Goal: Task Accomplishment & Management: Complete application form

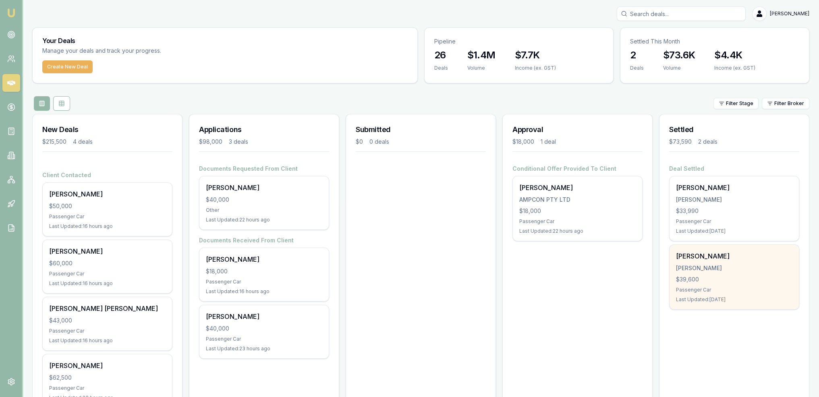
click at [714, 275] on div "$39,600" at bounding box center [734, 279] width 116 height 8
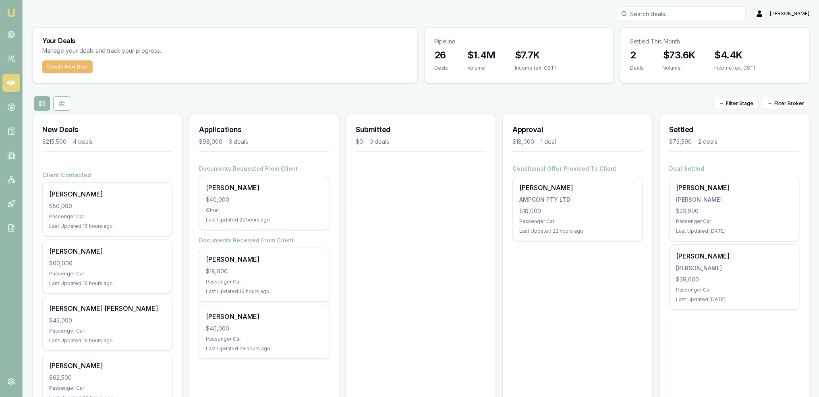
click at [50, 67] on button "Create New Deal" at bounding box center [67, 66] width 50 height 13
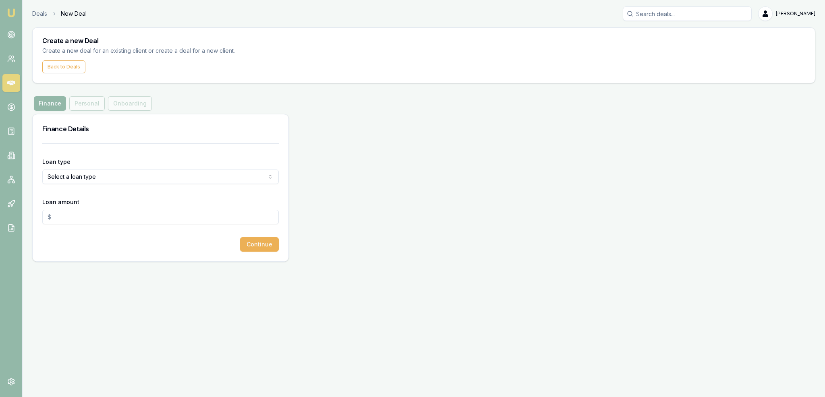
click at [89, 172] on html "Emu Broker Deals New Deal [PERSON_NAME] Toggle Menu Create a new Deal Create a …" at bounding box center [412, 198] width 825 height 397
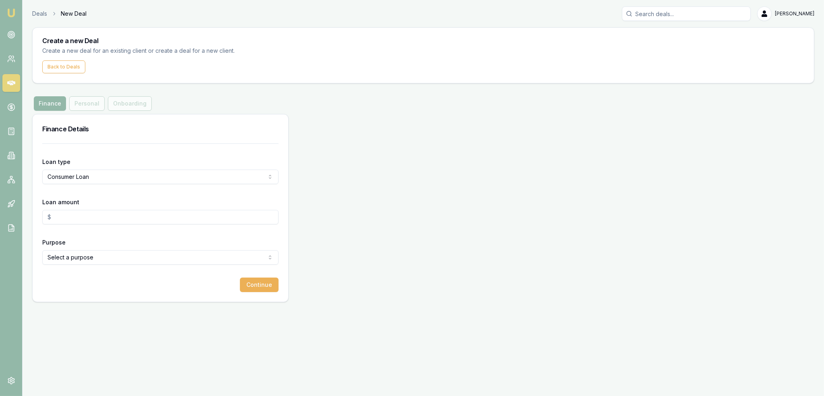
click at [133, 177] on html "Emu Broker Deals New Deal [PERSON_NAME] Toggle Menu Create a new Deal Create a …" at bounding box center [412, 198] width 824 height 396
click at [110, 178] on html "Emu Broker Deals New Deal [PERSON_NAME] Toggle Menu Create a new Deal Create a …" at bounding box center [412, 198] width 824 height 396
select select "CONSUMER_ASSET"
click at [89, 217] on input "Loan amount" at bounding box center [160, 217] width 236 height 14
click at [88, 257] on html "Emu Broker Deals New Deal [PERSON_NAME] Toggle Menu Create a new Deal Create a …" at bounding box center [412, 198] width 824 height 396
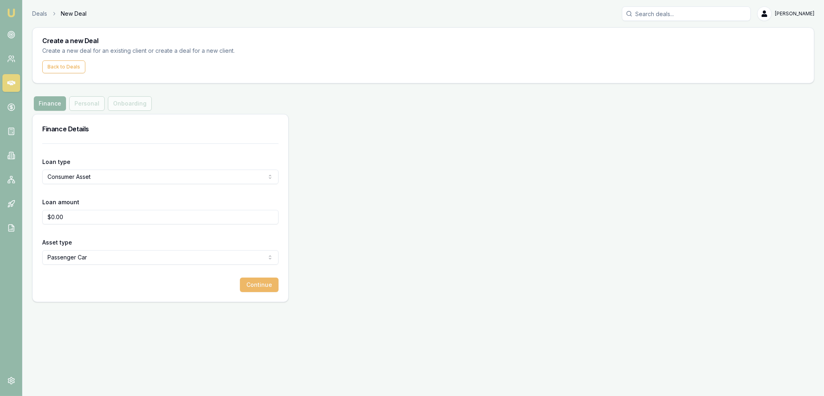
click at [266, 282] on button "Continue" at bounding box center [259, 285] width 39 height 14
type input "$25,000.00"
click at [260, 286] on button "Continue" at bounding box center [259, 285] width 39 height 14
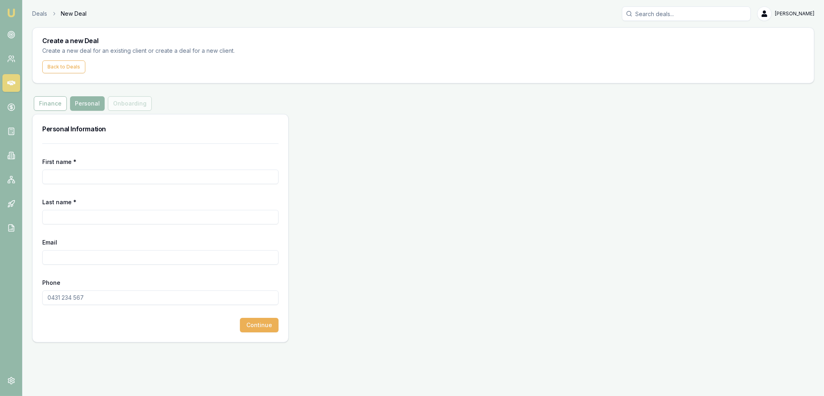
click at [68, 176] on input "First name *" at bounding box center [160, 177] width 236 height 14
type input "[PERSON_NAME]"
drag, startPoint x: 112, startPoint y: 298, endPoint x: 14, endPoint y: 296, distance: 97.9
click at [14, 296] on div "Emu Broker Deals New Deal [PERSON_NAME] Toggle Menu Create a new Deal Create a …" at bounding box center [412, 198] width 824 height 396
type input "0418 180 569"
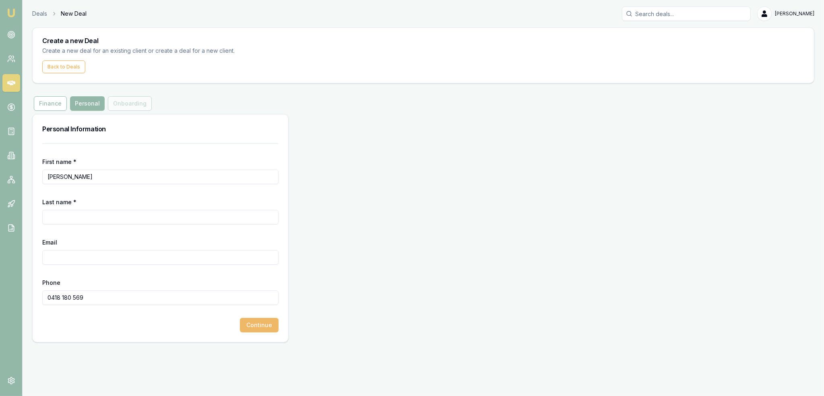
click at [271, 331] on button "Continue" at bounding box center [259, 325] width 39 height 14
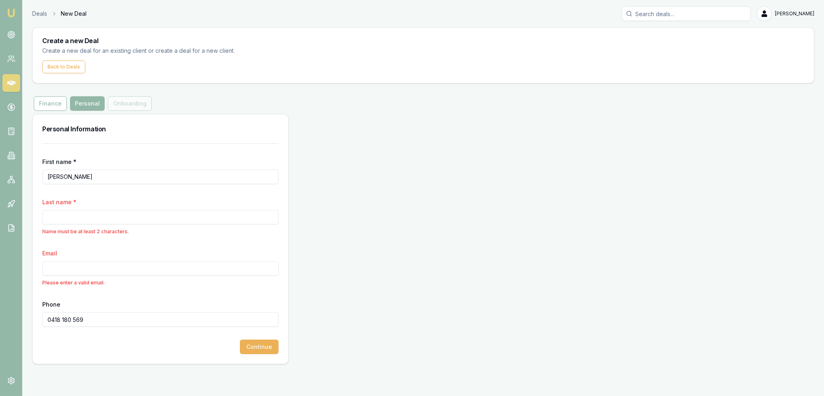
click at [87, 175] on input "[PERSON_NAME]" at bounding box center [160, 177] width 236 height 14
type input "[PERSON_NAME]"
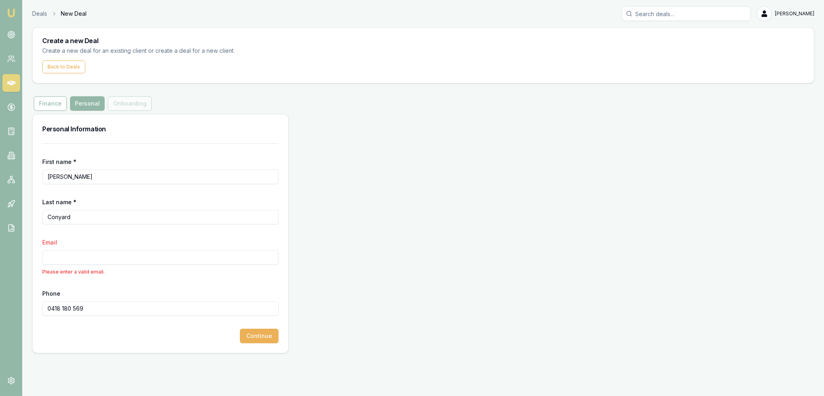
type input "Conyard"
click at [132, 255] on input "Email" at bounding box center [160, 257] width 236 height 14
click at [68, 255] on input "Email" at bounding box center [160, 257] width 236 height 14
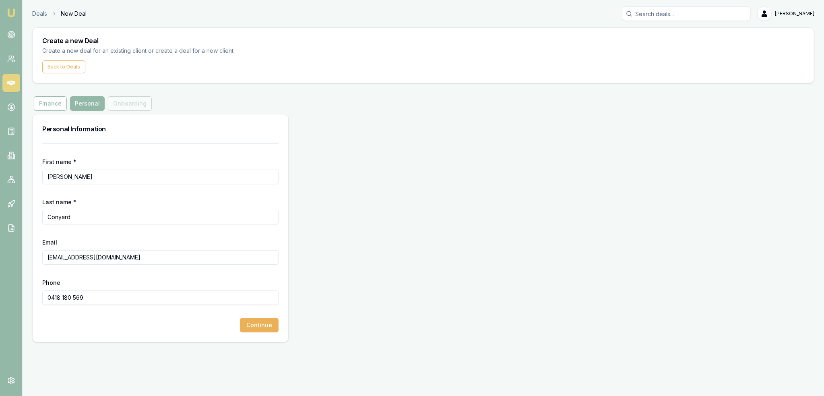
click at [78, 257] on input "[EMAIL_ADDRESS][DOMAIN_NAME]" at bounding box center [160, 257] width 236 height 14
type input "[EMAIL_ADDRESS][DOMAIN_NAME]"
click at [169, 227] on form "First name * [PERSON_NAME] Last name * [PERSON_NAME] Email [EMAIL_ADDRESS][DOMA…" at bounding box center [160, 237] width 236 height 189
click at [83, 176] on input "[PERSON_NAME]" at bounding box center [160, 177] width 236 height 14
type input "[PERSON_NAME]"
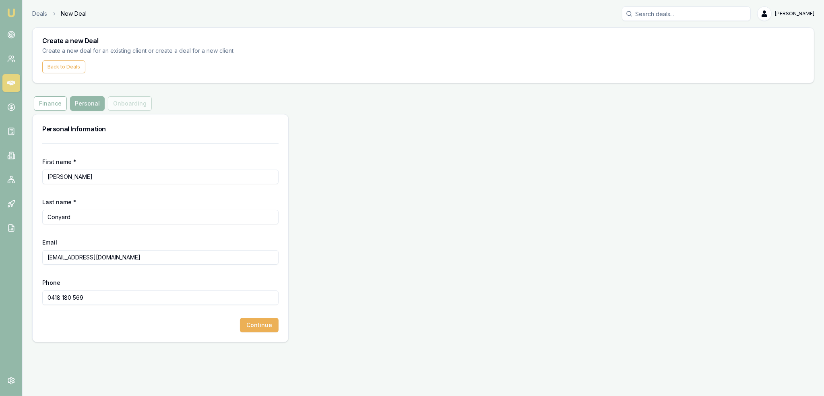
click at [77, 215] on input "Conyard" at bounding box center [160, 217] width 236 height 14
click at [263, 326] on button "Continue" at bounding box center [259, 325] width 39 height 14
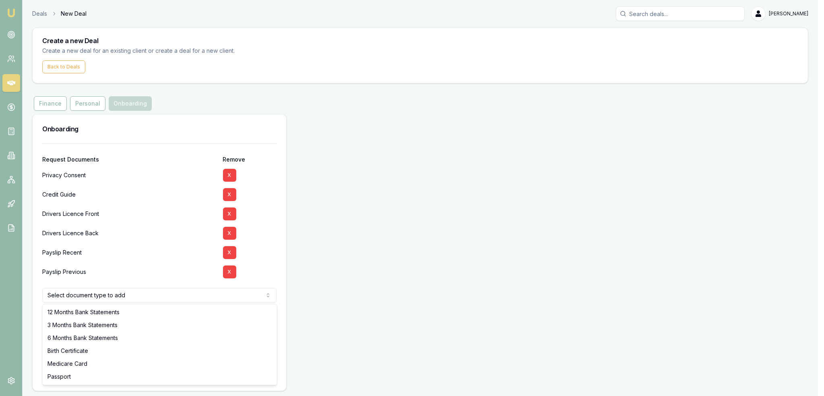
click at [201, 296] on html "Emu Broker Deals New Deal [PERSON_NAME] Toggle Menu Create a new Deal Create a …" at bounding box center [412, 198] width 824 height 396
click at [185, 292] on html "Emu Broker Deals New Deal [PERSON_NAME] Toggle Menu Create a new Deal Create a …" at bounding box center [409, 198] width 818 height 396
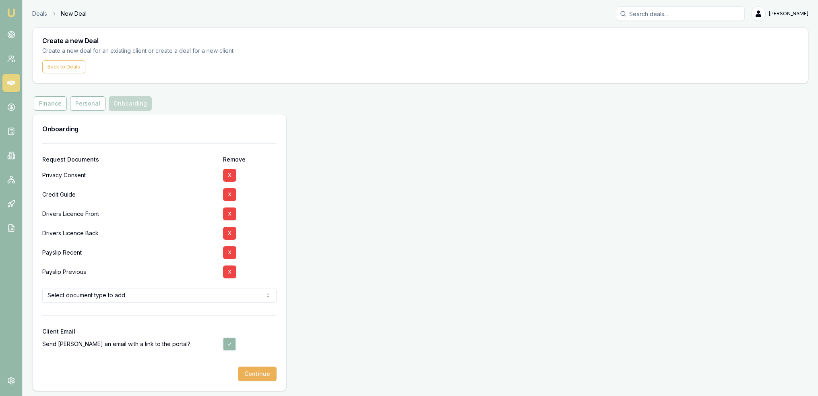
click at [104, 300] on html "Emu Broker Deals New Deal [PERSON_NAME] Toggle Menu Create a new Deal Create a …" at bounding box center [409, 198] width 818 height 396
click at [89, 295] on html "Emu Broker Deals New Deal [PERSON_NAME] Toggle Menu Create a new Deal Create a …" at bounding box center [409, 198] width 818 height 396
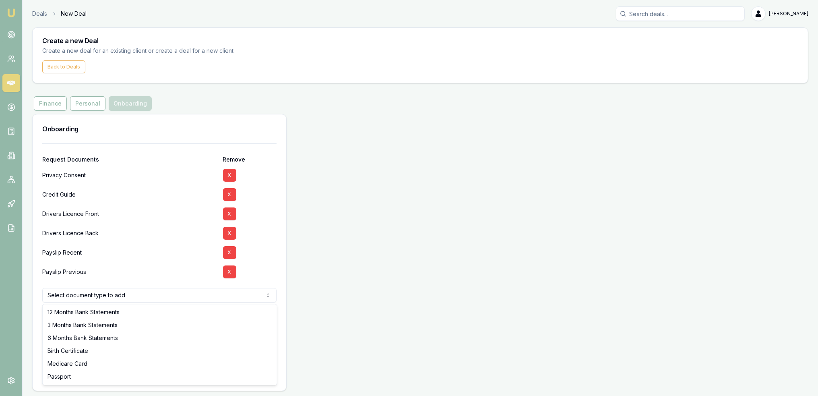
click at [89, 295] on html "Emu Broker Deals New Deal [PERSON_NAME] Toggle Menu Create a new Deal Create a …" at bounding box center [412, 198] width 824 height 396
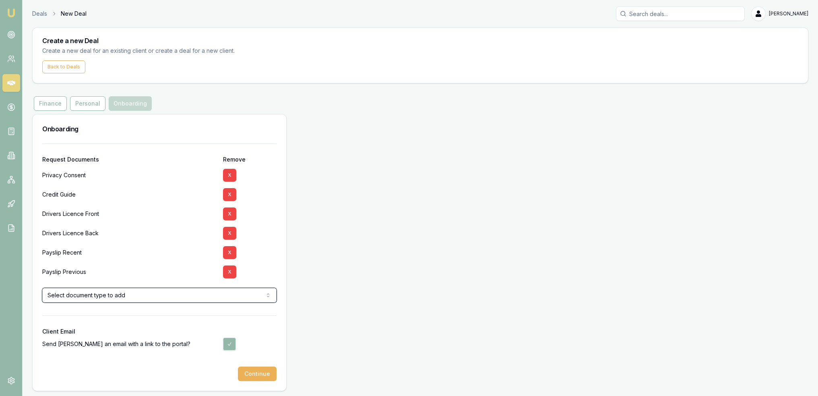
click at [112, 268] on html "Emu Broker Deals New Deal [PERSON_NAME] Toggle Menu Create a new Deal Create a …" at bounding box center [409, 198] width 818 height 396
click at [256, 371] on button "Continue" at bounding box center [257, 374] width 39 height 14
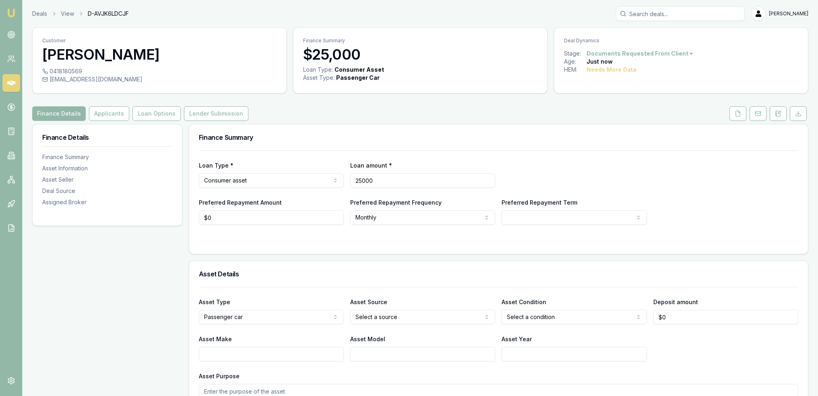
drag, startPoint x: 348, startPoint y: 180, endPoint x: 332, endPoint y: 182, distance: 16.4
click at [332, 182] on div "Loan Type * Consumer asset Consumer loan Consumer asset Commercial loan Commerc…" at bounding box center [499, 173] width 600 height 27
type input "$28,000"
click at [538, 216] on html "Emu Broker Deals View D-AVJK6LDCJF [PERSON_NAME] Toggle Menu Customer [PERSON_N…" at bounding box center [409, 198] width 818 height 396
select select "84"
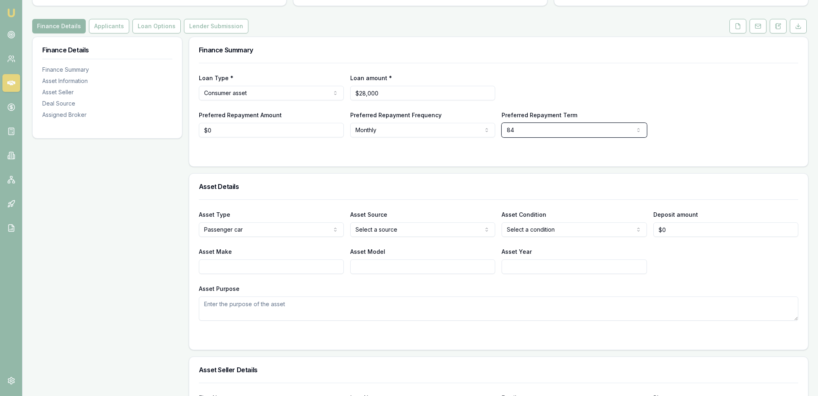
scroll to position [121, 0]
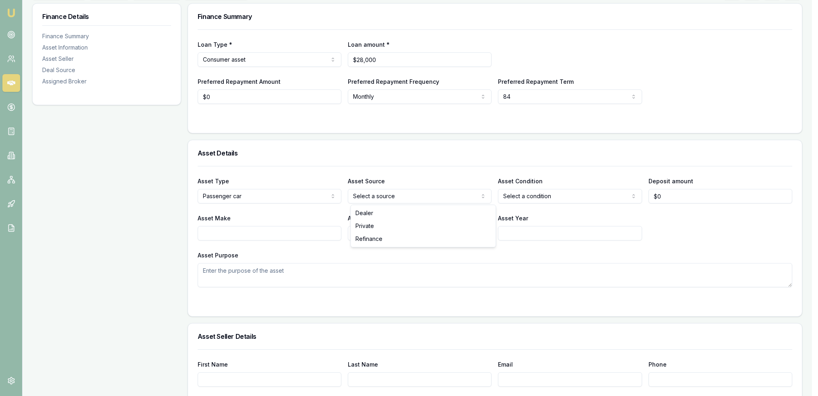
click at [417, 195] on html "Emu Broker Deals View D-AVJK6LDCJF [PERSON_NAME] Toggle Menu Customer [PERSON_N…" at bounding box center [409, 77] width 818 height 396
select select
click at [533, 195] on html "Emu Broker Deals View D-AVJK6LDCJF [PERSON_NAME] Toggle Menu Customer [PERSON_N…" at bounding box center [409, 77] width 818 height 396
select select "USED"
click at [521, 235] on input "Asset Year" at bounding box center [574, 233] width 145 height 14
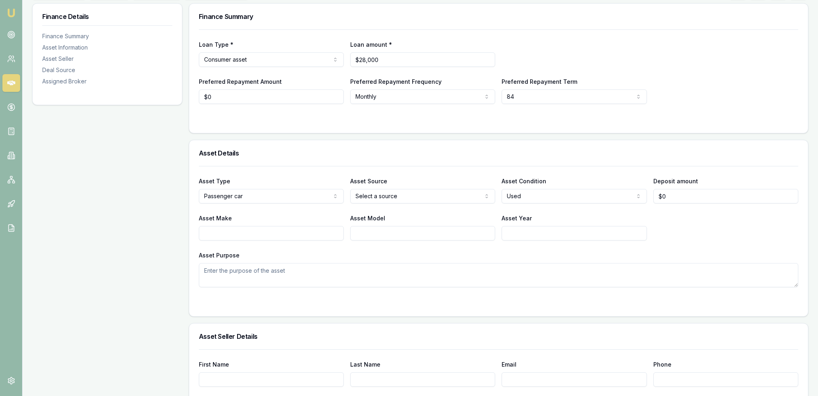
drag, startPoint x: 238, startPoint y: 240, endPoint x: 249, endPoint y: 235, distance: 12.2
click at [240, 240] on div "Asset Type Passenger car Passenger car Electric vehicle Light commercial Carava…" at bounding box center [499, 226] width 600 height 121
click at [253, 233] on input "Asset Make" at bounding box center [271, 233] width 145 height 14
type input "Haval"
type input "2022"
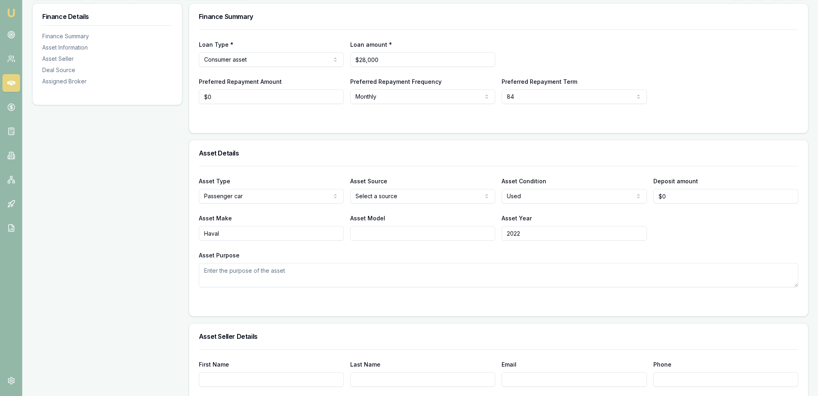
click at [375, 232] on input "Asset Model" at bounding box center [422, 233] width 145 height 14
type input "H6 Ultra top"
click at [327, 275] on textarea "Asset Purpose" at bounding box center [499, 275] width 600 height 24
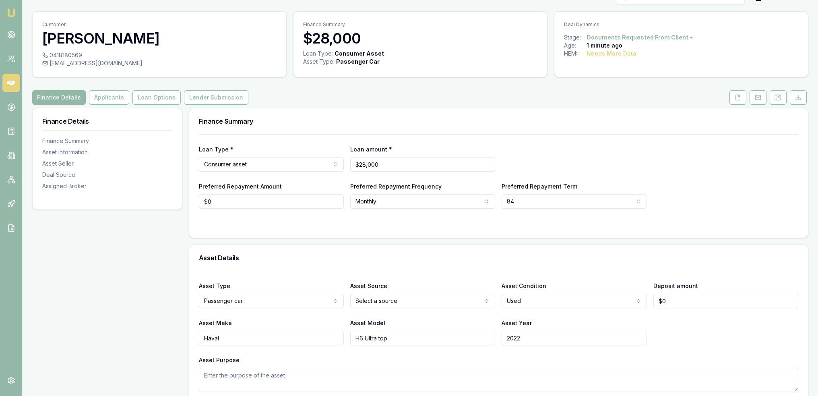
scroll to position [6, 0]
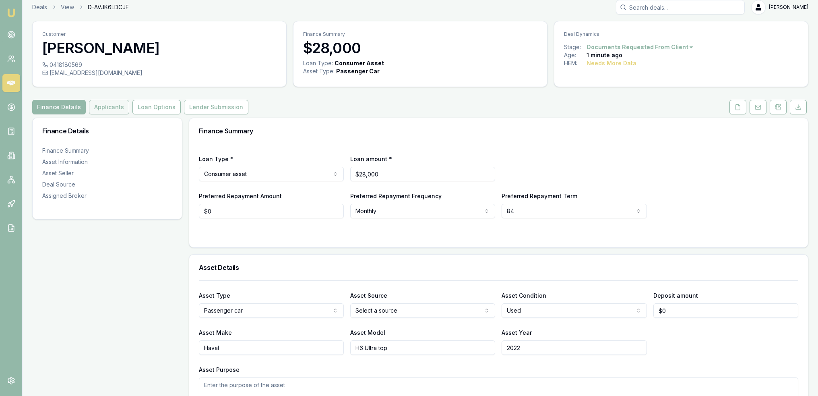
click at [104, 110] on button "Applicants" at bounding box center [109, 107] width 40 height 14
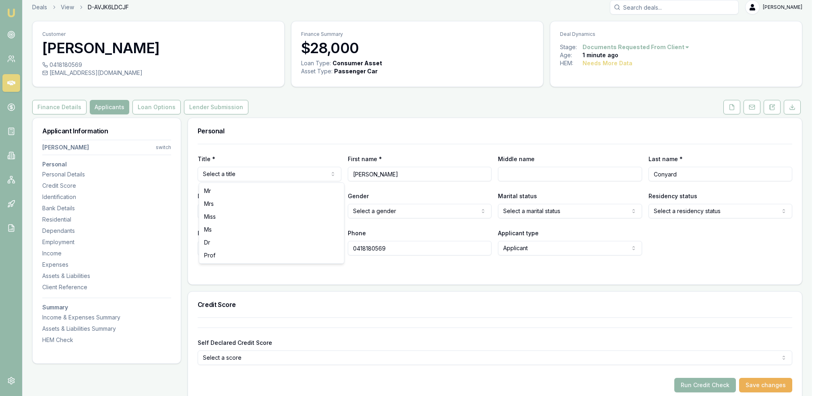
click at [253, 175] on html "Emu Broker Deals View D-AVJK6LDCJF [PERSON_NAME] Toggle Menu Customer [PERSON_N…" at bounding box center [409, 192] width 818 height 396
select select "Mrs"
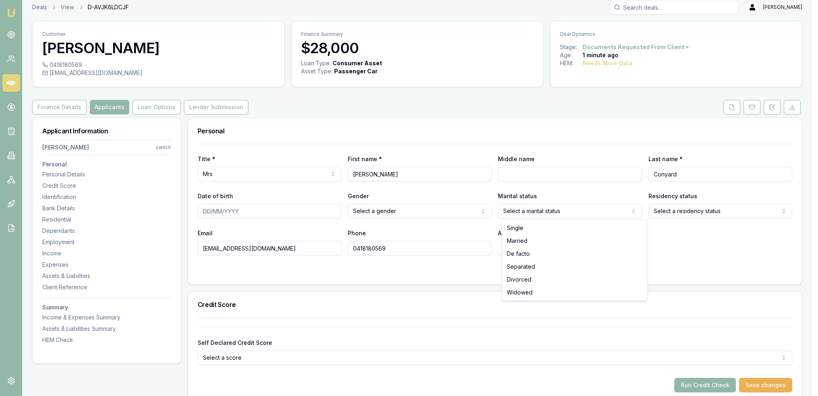
click at [536, 209] on html "Emu Broker Deals View D-AVJK6LDCJF [PERSON_NAME] Toggle Menu Customer [PERSON_N…" at bounding box center [409, 192] width 818 height 396
select select "MARRIED"
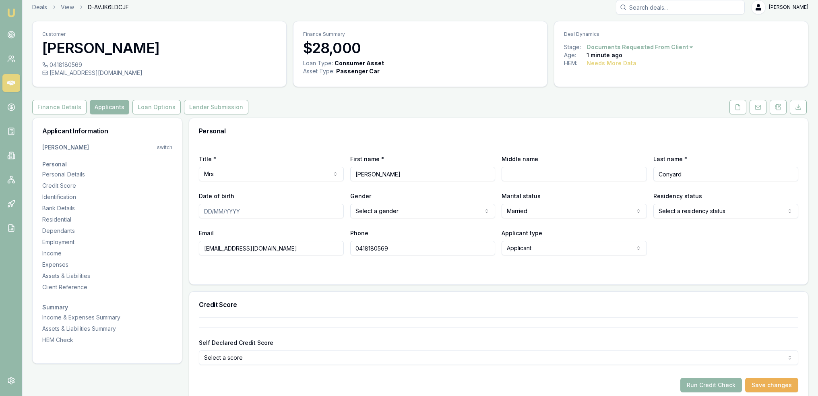
click at [686, 210] on html "Emu Broker Deals View D-AVJK6LDCJF [PERSON_NAME] Toggle Menu Customer [PERSON_N…" at bounding box center [409, 192] width 818 height 396
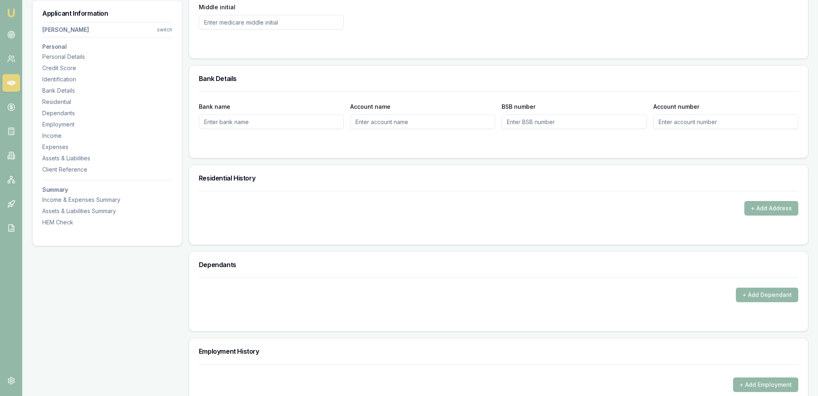
scroll to position [617, 0]
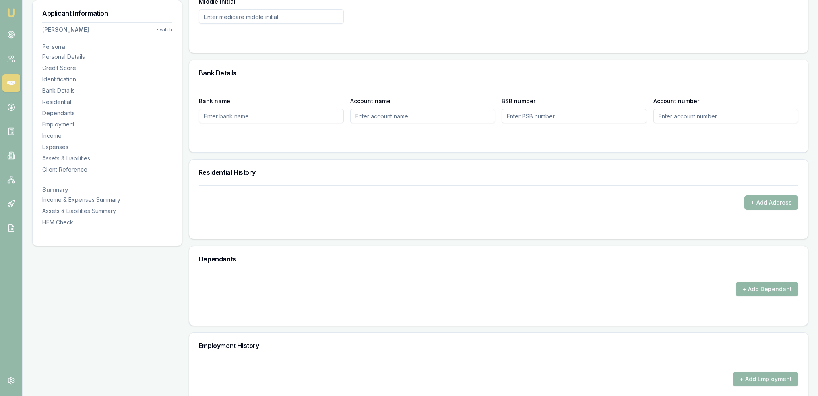
click at [764, 284] on button "+ Add Dependant" at bounding box center [767, 289] width 62 height 14
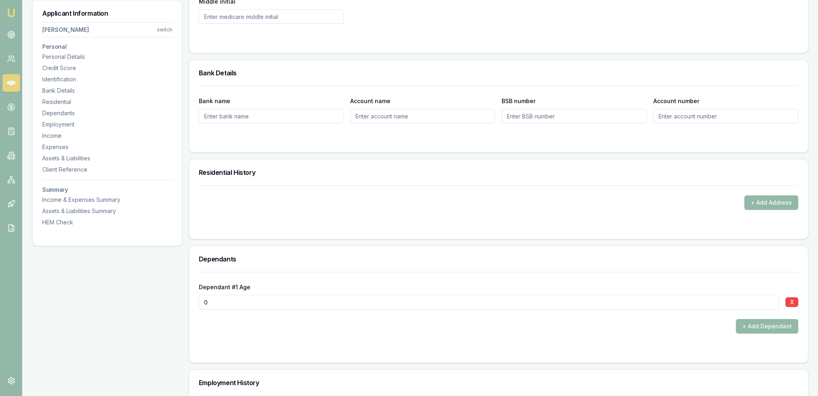
drag, startPoint x: 186, startPoint y: 303, endPoint x: 174, endPoint y: 303, distance: 12.1
click at [174, 303] on div "Applicant Information [PERSON_NAME] switch Personal Personal Details Credit Sco…" at bounding box center [420, 334] width 777 height 1654
type input "12"
click at [781, 323] on button "+ Add Dependant" at bounding box center [767, 326] width 62 height 14
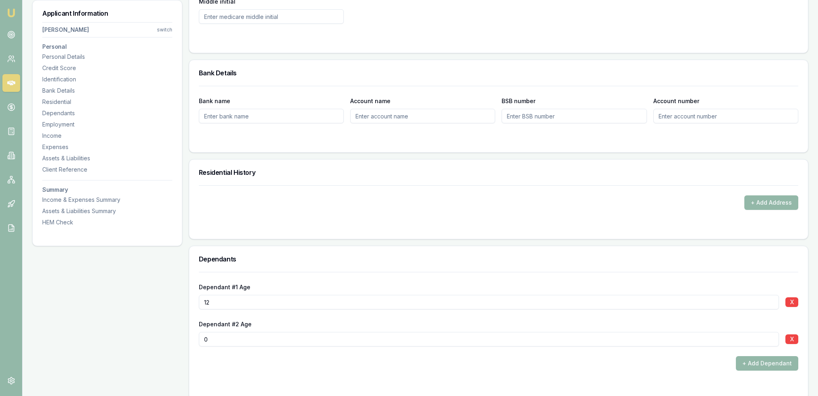
click at [205, 336] on input "0" at bounding box center [489, 339] width 580 height 14
type input "10"
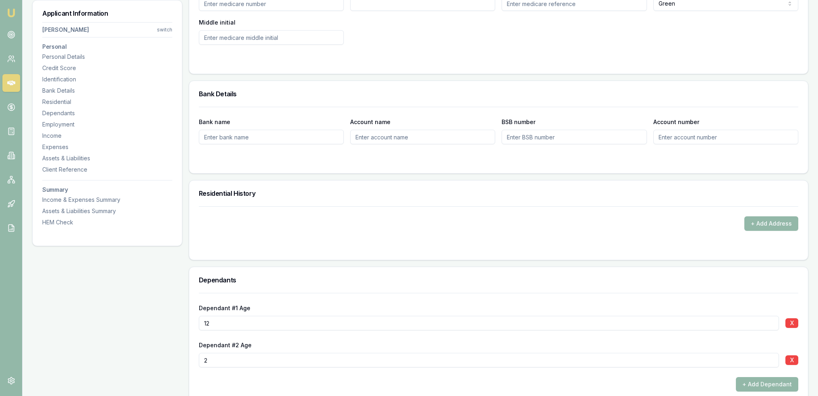
click at [205, 336] on div "Dependant #1 Age [DEMOGRAPHIC_DATA] X Dependant #2 Age [DEMOGRAPHIC_DATA] X + A…" at bounding box center [499, 342] width 600 height 99
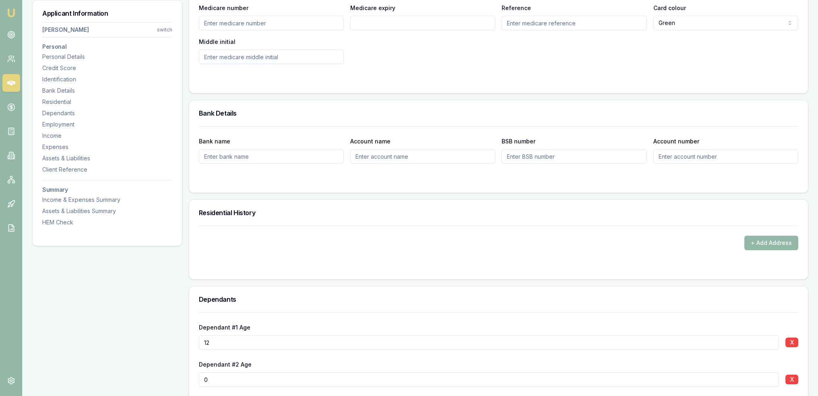
type input "0"
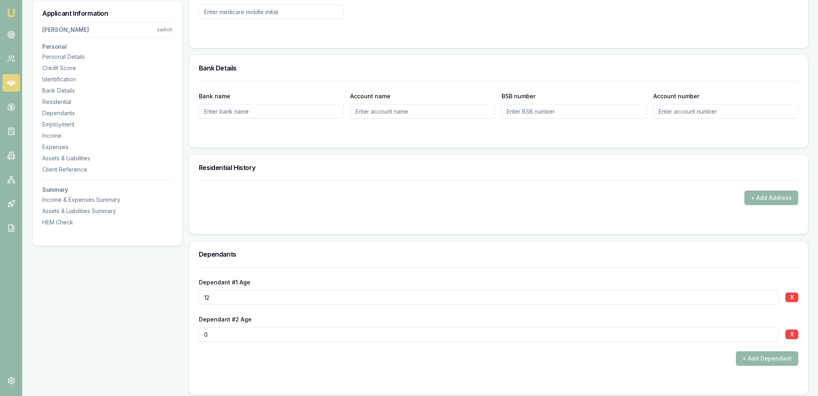
scroll to position [818, 0]
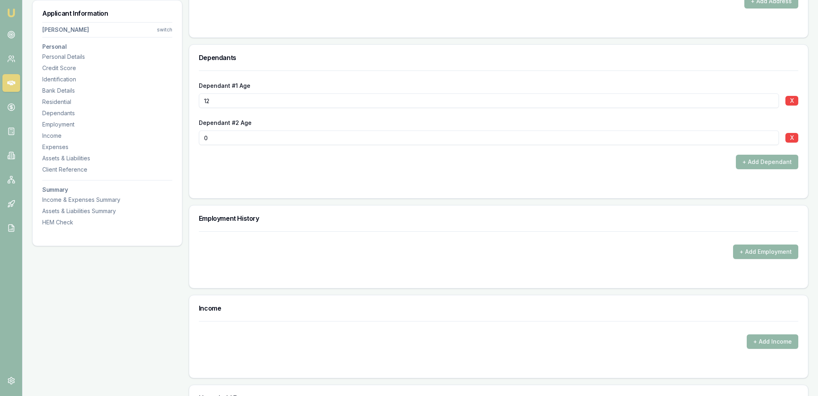
click at [622, 97] on input "12" at bounding box center [489, 100] width 580 height 14
type input "14"
click at [761, 250] on button "+ Add Employment" at bounding box center [765, 251] width 65 height 14
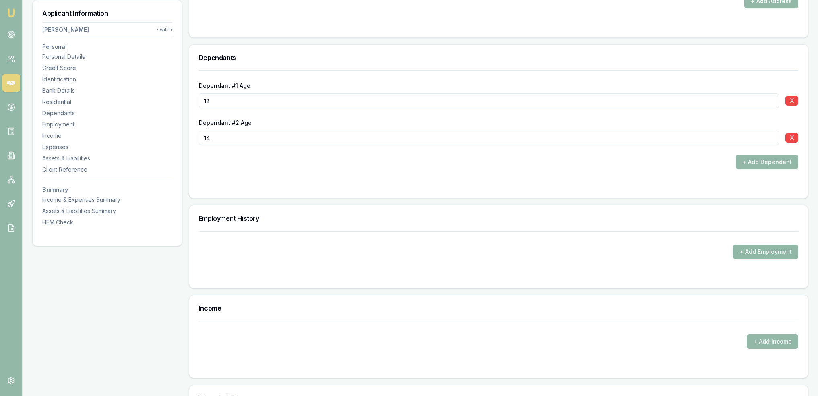
click at [756, 244] on button "+ Add Employment" at bounding box center [765, 251] width 65 height 14
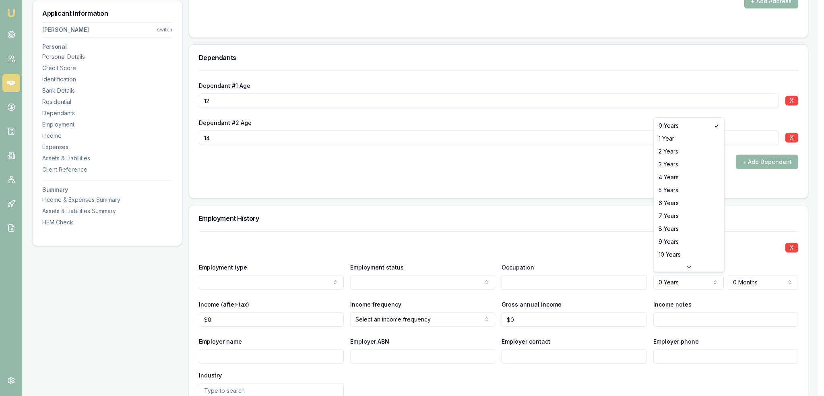
select select "2"
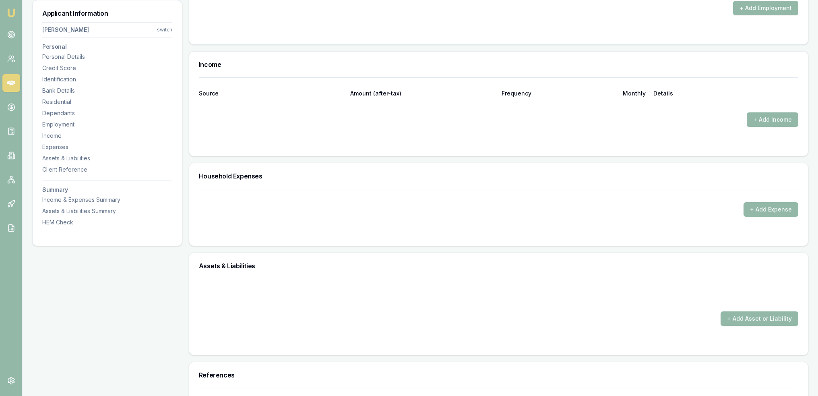
scroll to position [1304, 0]
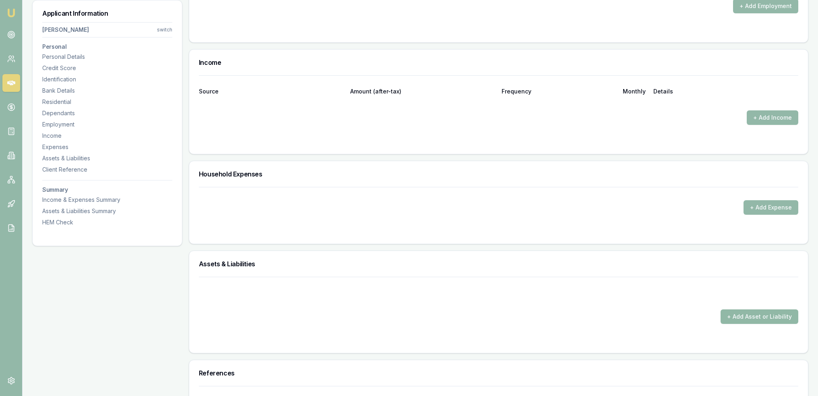
click at [762, 317] on button "+ Add Asset or Liability" at bounding box center [760, 316] width 78 height 14
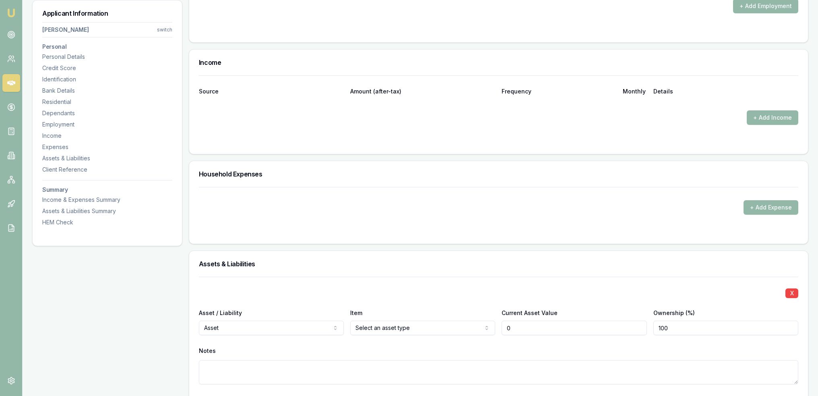
type input "$0"
select select "LIABILITY"
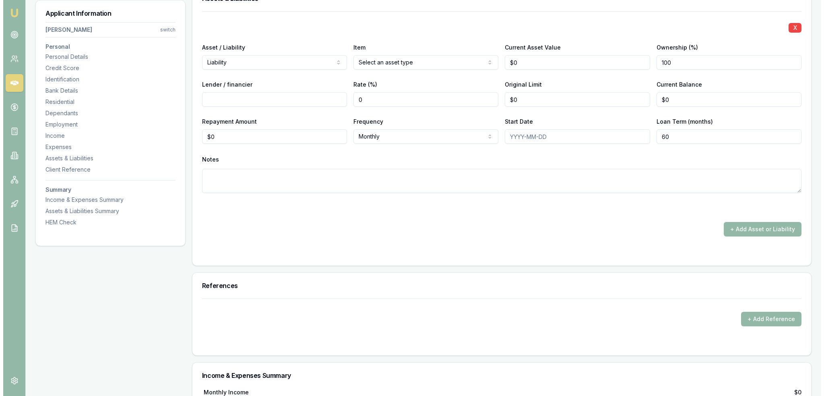
scroll to position [1614, 0]
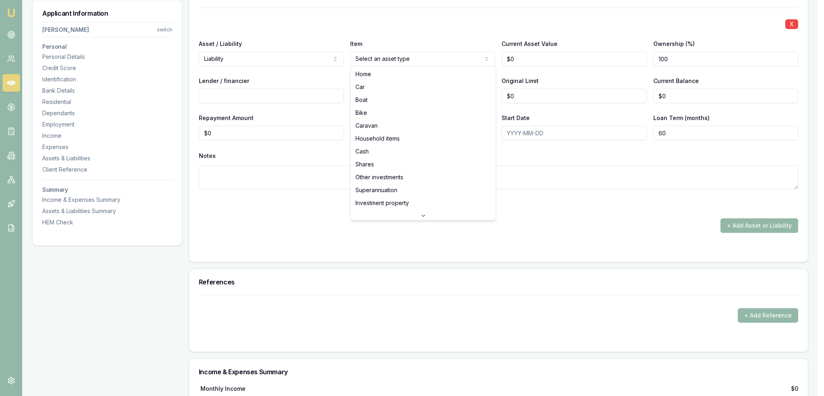
select select "OTHER"
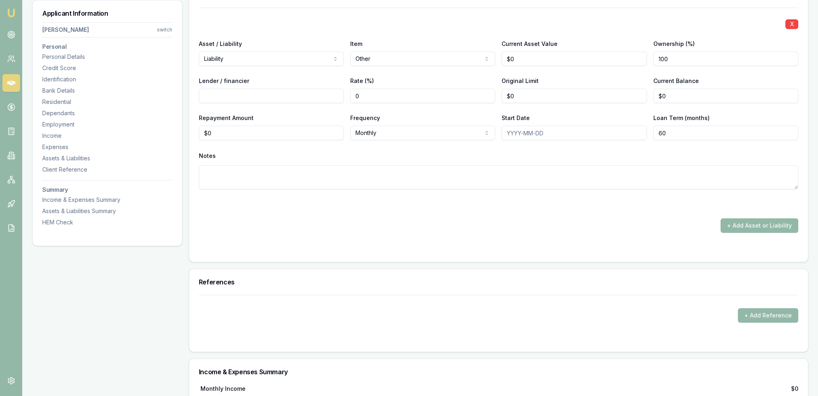
click at [302, 180] on textarea at bounding box center [499, 177] width 600 height 24
type textarea "R"
type textarea "A"
type textarea "Old afterpay account that she is paying off for a couple hundred dollar - went …"
click at [485, 172] on textarea "Old afterpay account that she is paying off for a couple hundred dollar - went …" at bounding box center [499, 177] width 600 height 24
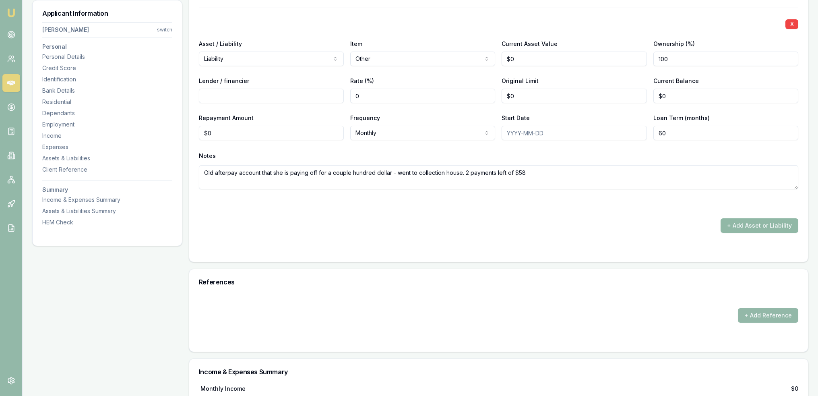
type textarea "Old afterpay account that she is paying off for a couple hundred dollar - went …"
click at [758, 219] on button "+ Add Asset or Liability" at bounding box center [760, 225] width 78 height 14
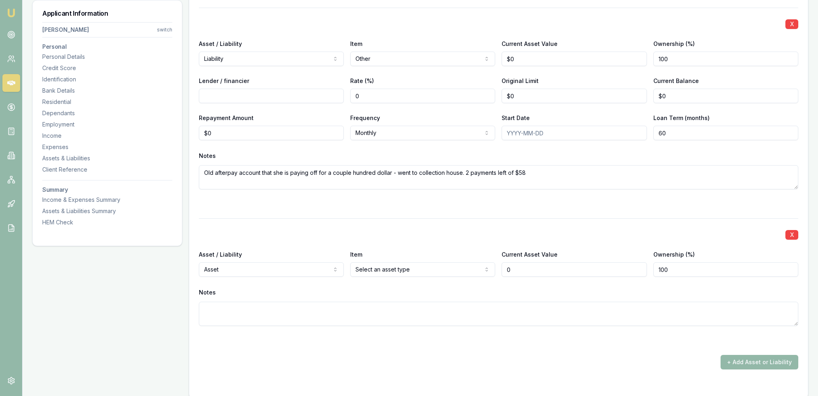
type input "$0"
select select "LIABILITY"
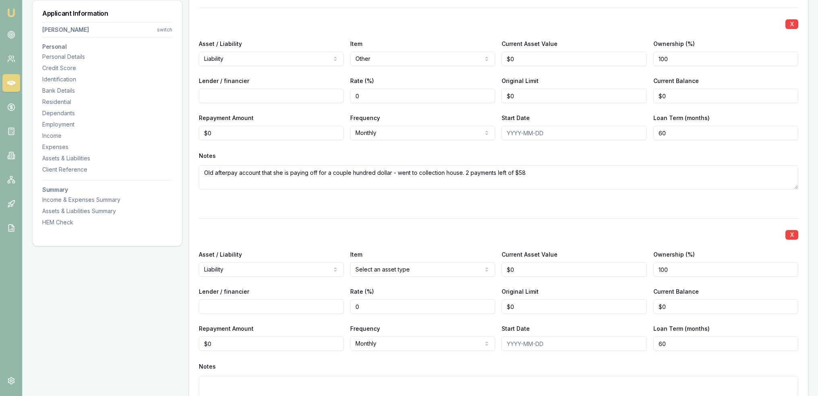
click at [240, 383] on textarea at bounding box center [499, 388] width 600 height 24
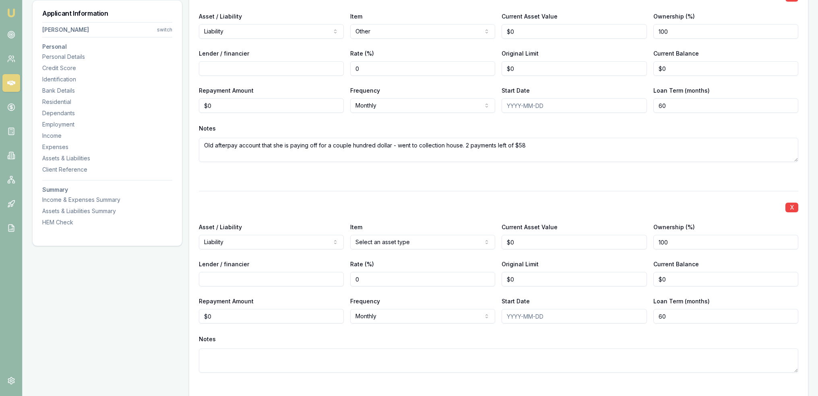
scroll to position [1816, 0]
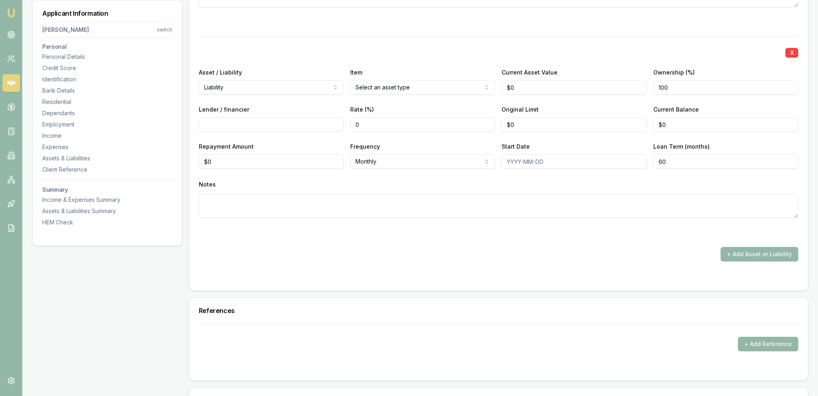
click at [214, 199] on textarea at bounding box center [499, 206] width 600 height 24
type textarea "Panthera"
click at [229, 197] on textarea "Panthera" at bounding box center [499, 206] width 600 height 24
type textarea "Panthera paying off $60+$25/f"
click at [274, 241] on div "X Asset / Liability Liability Asset Liability Item Other Home Car Boat Bike Car…" at bounding box center [499, 44] width 600 height 436
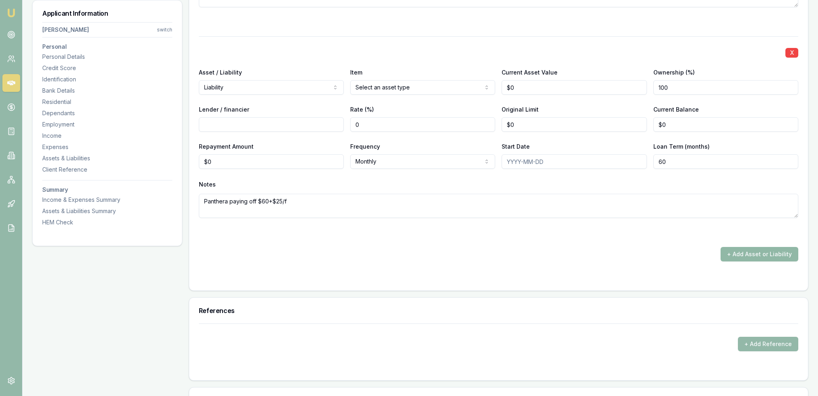
click at [764, 253] on button "+ Add Asset or Liability" at bounding box center [760, 254] width 78 height 14
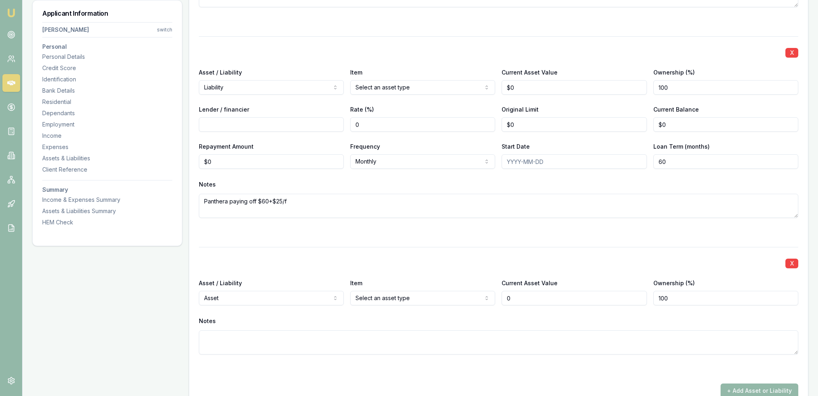
type input "$0"
select select "LIABILITY"
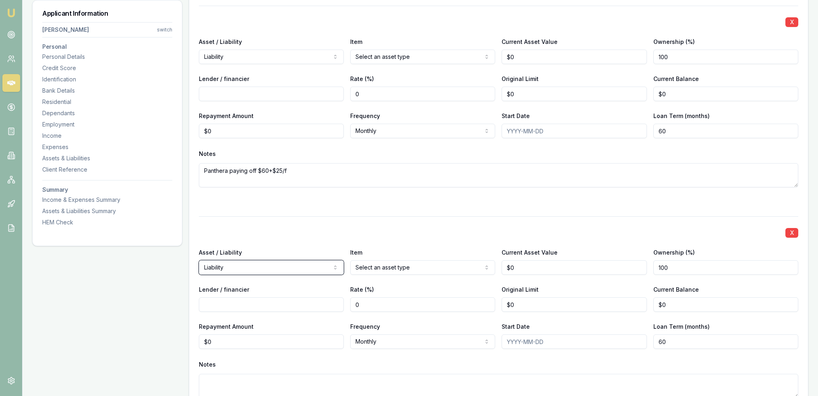
scroll to position [1936, 0]
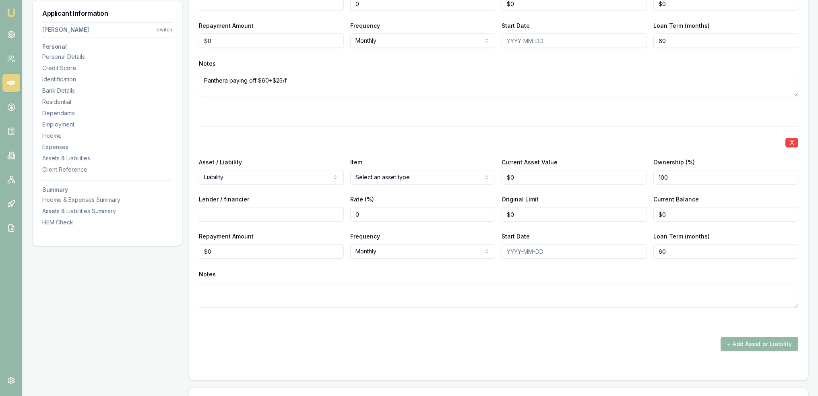
click at [270, 286] on textarea at bounding box center [499, 296] width 600 height 24
type textarea "L"
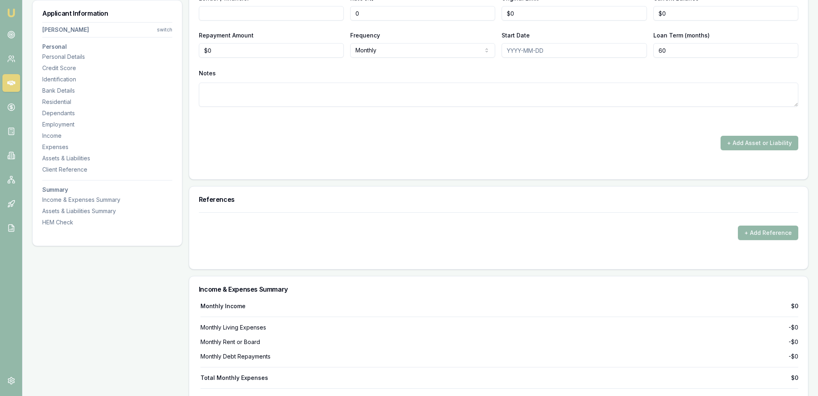
scroll to position [2162, 0]
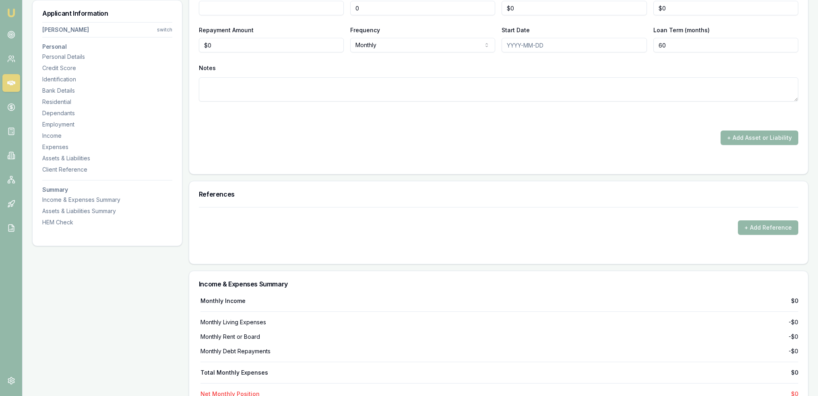
click at [275, 85] on textarea at bounding box center [499, 89] width 600 height 24
type textarea "[PERSON_NAME] pathology $60 to pay paying $20/f"
click at [337, 83] on textarea "[PERSON_NAME] pathology $60 to pay paying $20/f" at bounding box center [499, 89] width 600 height 24
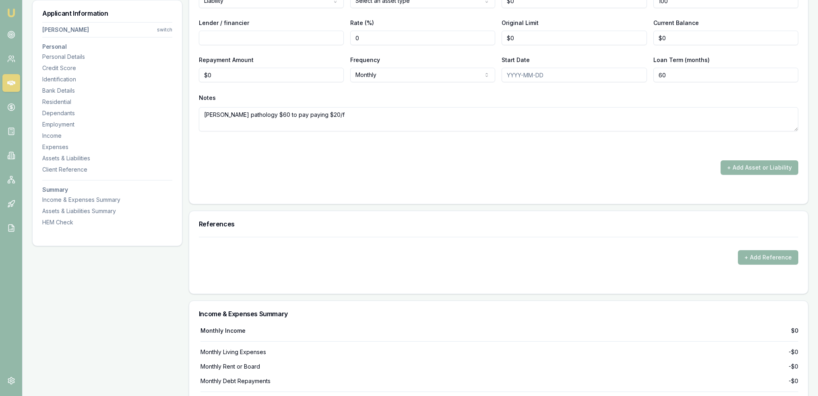
scroll to position [2001, 0]
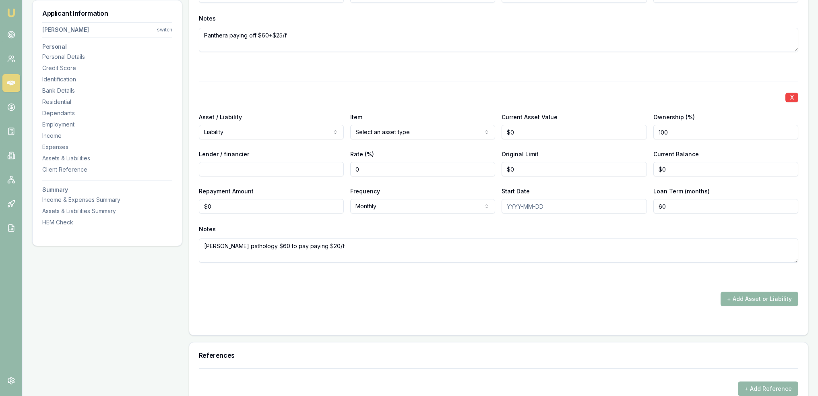
click at [750, 295] on button "+ Add Asset or Liability" at bounding box center [760, 299] width 78 height 14
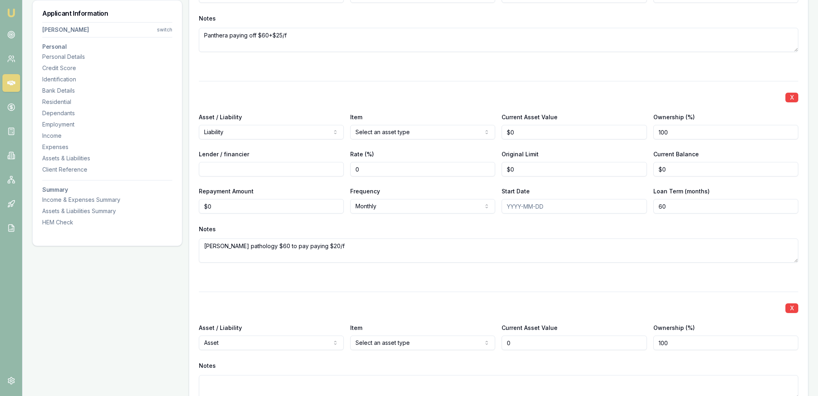
type input "$0"
select select "LIABILITY"
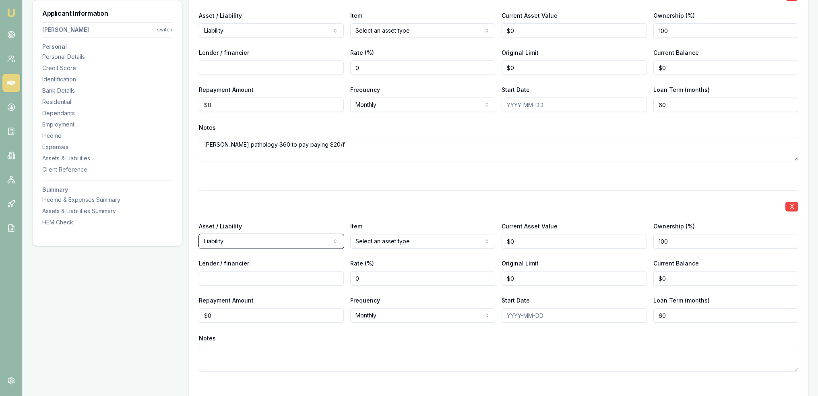
scroll to position [2122, 0]
drag, startPoint x: 278, startPoint y: 334, endPoint x: 271, endPoint y: 340, distance: 9.3
click at [277, 336] on div "Notes" at bounding box center [499, 338] width 600 height 12
click at [257, 358] on textarea at bounding box center [499, 360] width 600 height 24
type textarea "[PERSON_NAME] - paying for old electricity bill"
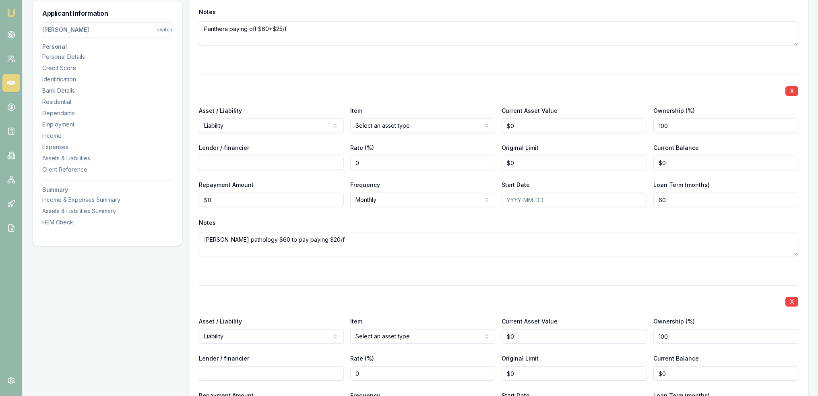
scroll to position [2047, 0]
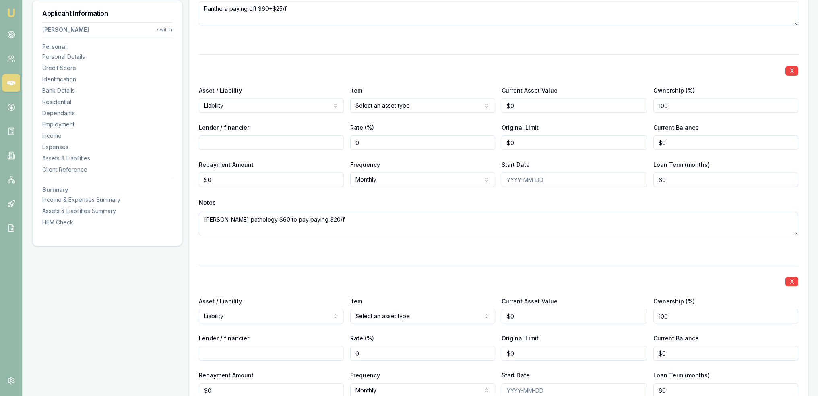
click at [273, 5] on textarea "Panthera paying off $60+$25/f" at bounding box center [499, 13] width 600 height 24
click at [273, 5] on textarea "Panthera paying off $25/f" at bounding box center [499, 13] width 600 height 24
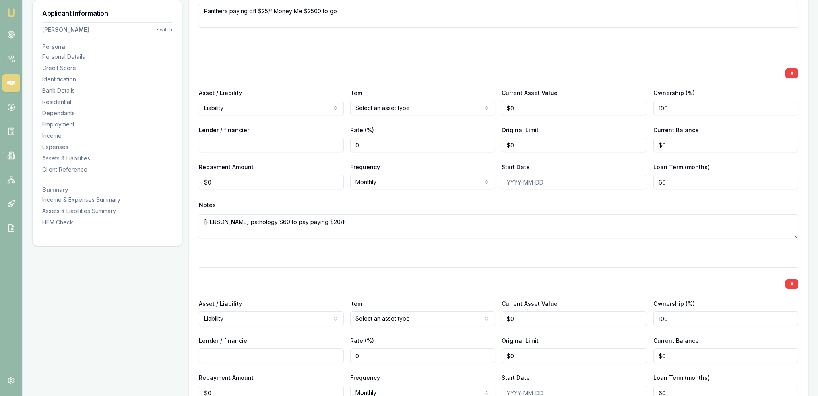
scroll to position [2208, 0]
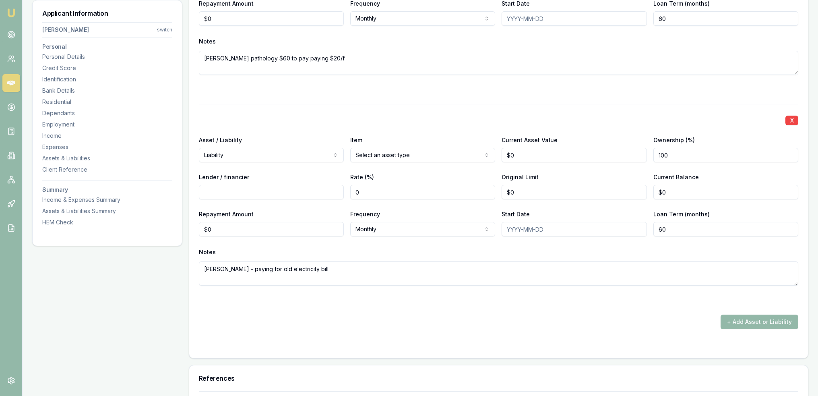
type textarea "Panthera paying off $25/f Money Me $2500 to go"
click at [325, 267] on textarea "[PERSON_NAME] - paying for old electricity bill" at bounding box center [499, 273] width 600 height 24
type textarea "[PERSON_NAME] - paying for old electricity bill $60/f"
click at [335, 319] on div "+ Add Asset or Liability" at bounding box center [499, 322] width 600 height 14
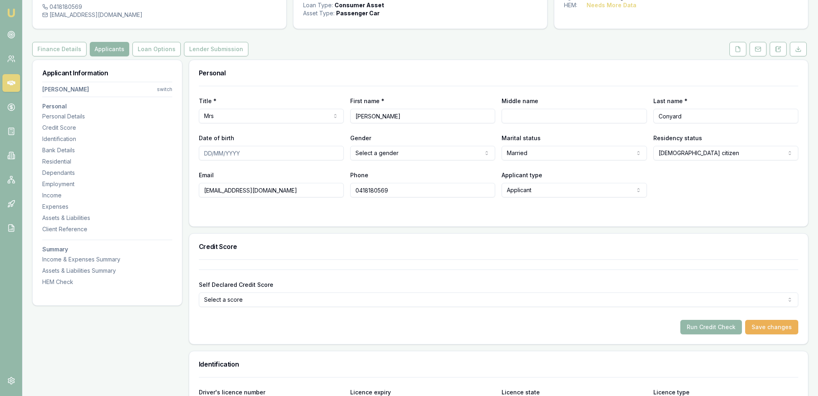
scroll to position [0, 0]
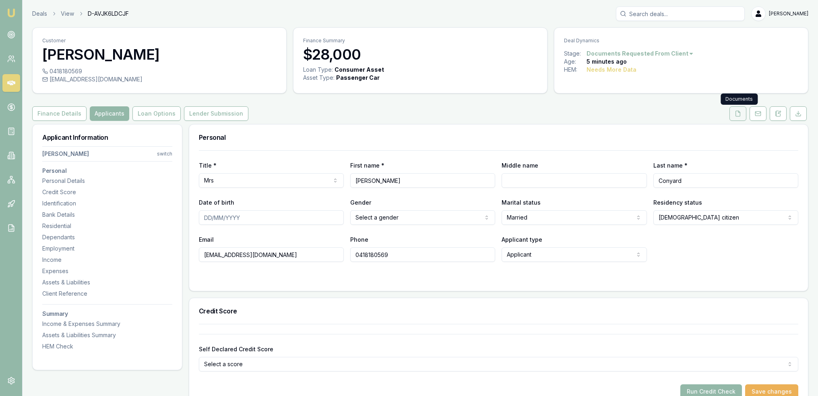
click at [736, 114] on icon at bounding box center [738, 113] width 6 height 6
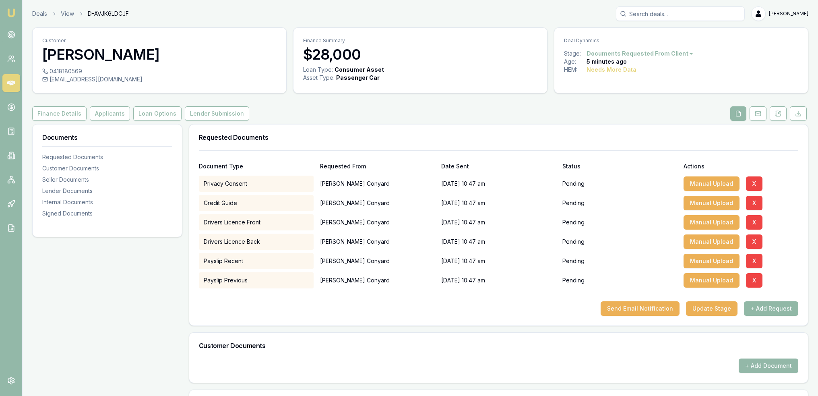
click at [770, 306] on button "+ Add Request" at bounding box center [771, 308] width 54 height 14
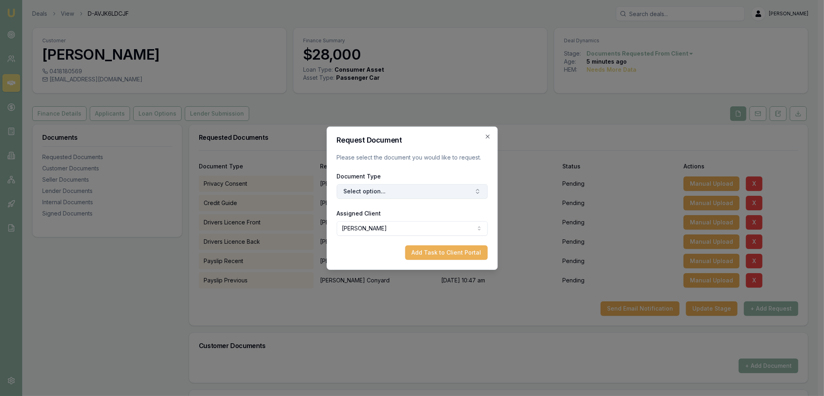
click at [375, 188] on button "Select option..." at bounding box center [412, 191] width 151 height 14
type input "selfie"
click at [393, 226] on div "Selfie with Licence" at bounding box center [416, 225] width 101 height 13
click at [440, 251] on button "Add Task to Client Portal" at bounding box center [446, 252] width 83 height 14
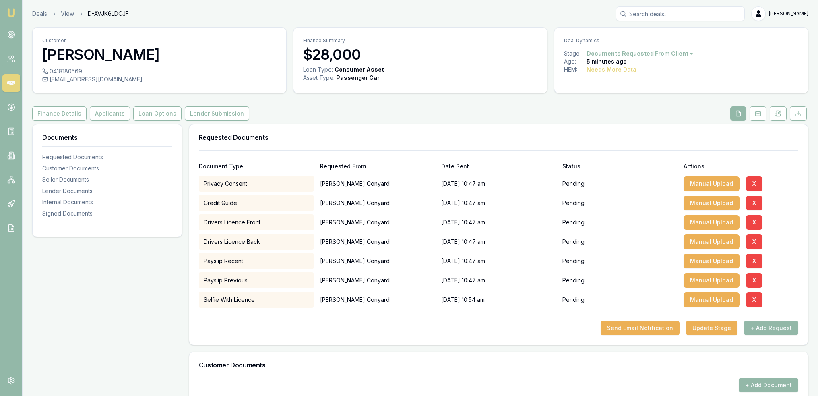
scroll to position [40, 0]
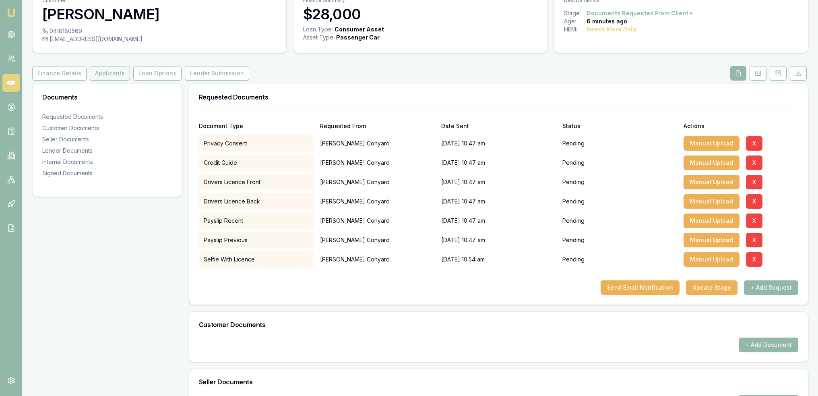
click at [114, 73] on button "Applicants" at bounding box center [110, 73] width 40 height 14
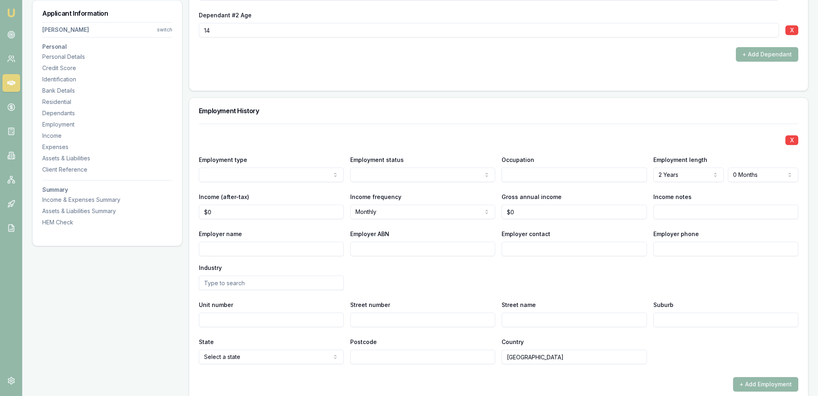
scroll to position [933, 0]
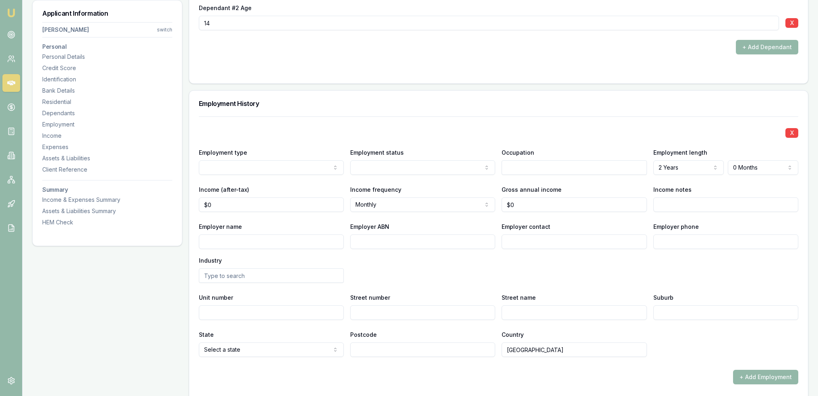
click at [671, 201] on input "Income notes" at bounding box center [726, 204] width 145 height 14
type input "Starting new job casual job soon in addition to this one."
click at [533, 170] on input "text" at bounding box center [574, 167] width 145 height 14
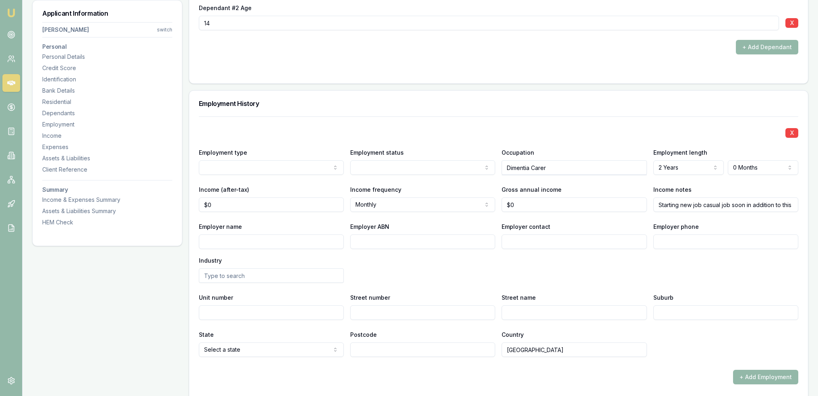
type input "Dimentia Carer"
click at [582, 281] on div "Employer name Employer ABN Employer contact Employer phone Industry" at bounding box center [499, 252] width 600 height 61
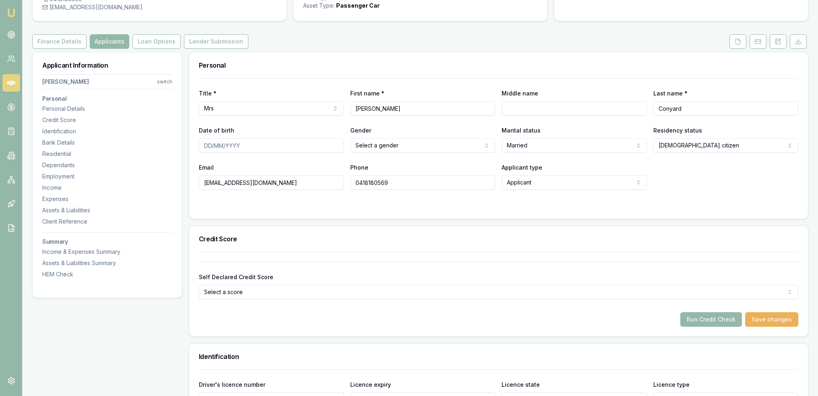
scroll to position [37, 0]
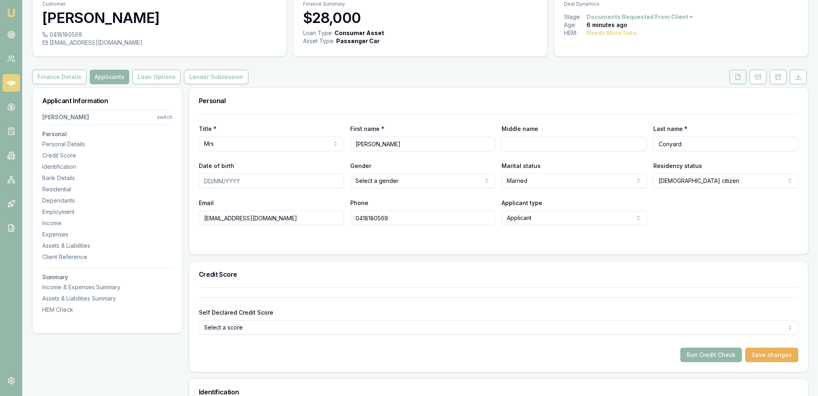
click at [733, 77] on button at bounding box center [738, 77] width 17 height 14
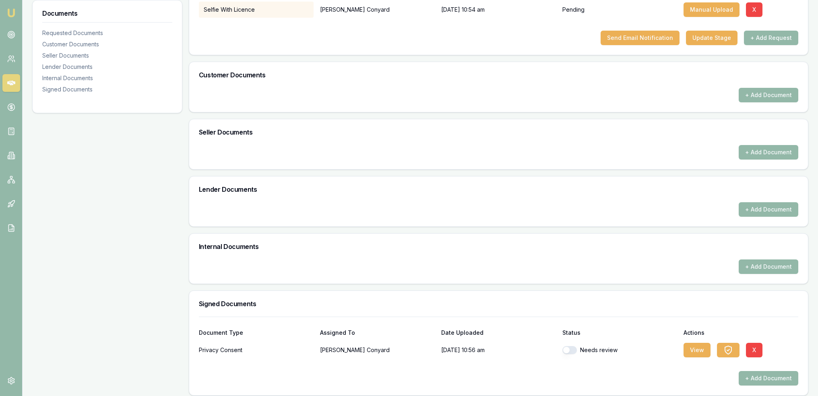
scroll to position [275, 0]
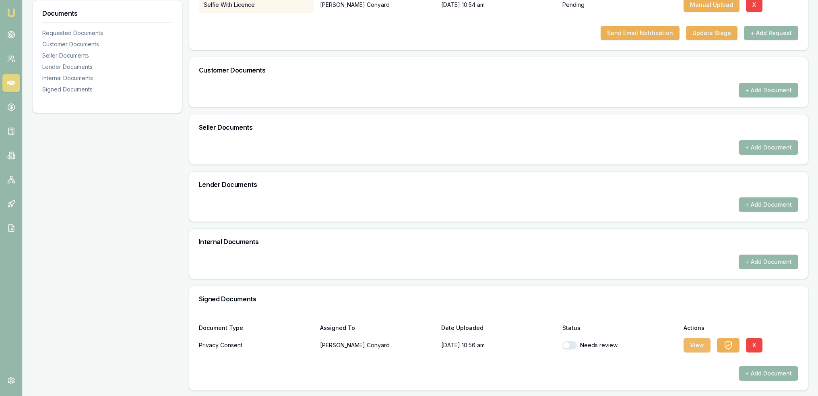
click at [690, 342] on button "View" at bounding box center [697, 345] width 27 height 14
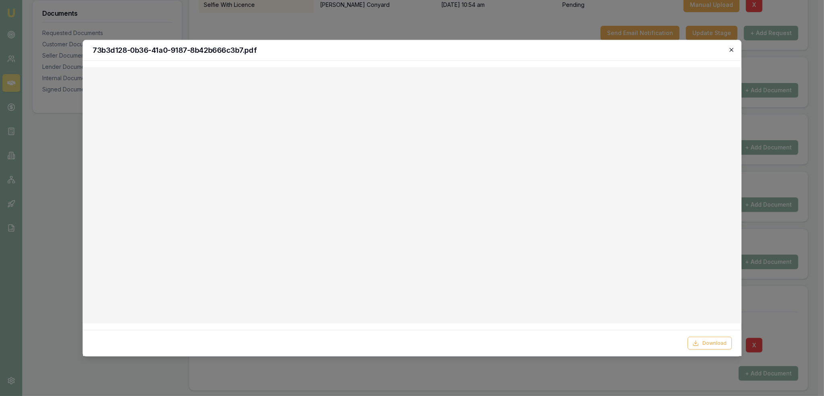
click at [734, 48] on icon "button" at bounding box center [732, 50] width 4 height 4
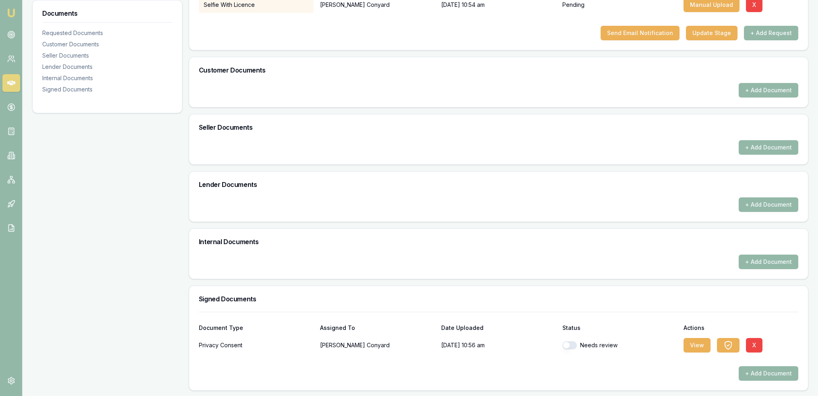
click at [571, 342] on button "button" at bounding box center [570, 345] width 14 height 8
checkbox input "true"
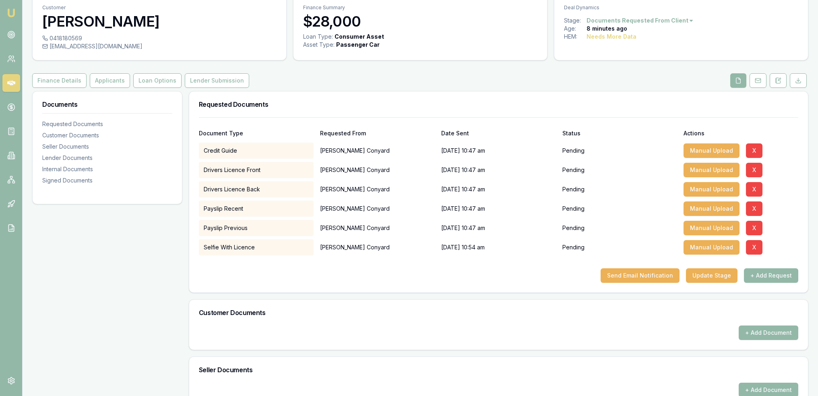
scroll to position [21, 0]
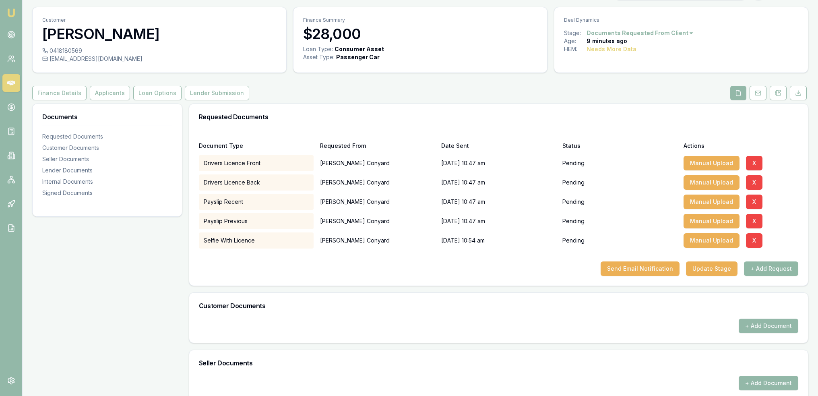
click at [782, 270] on button "+ Add Request" at bounding box center [771, 268] width 54 height 14
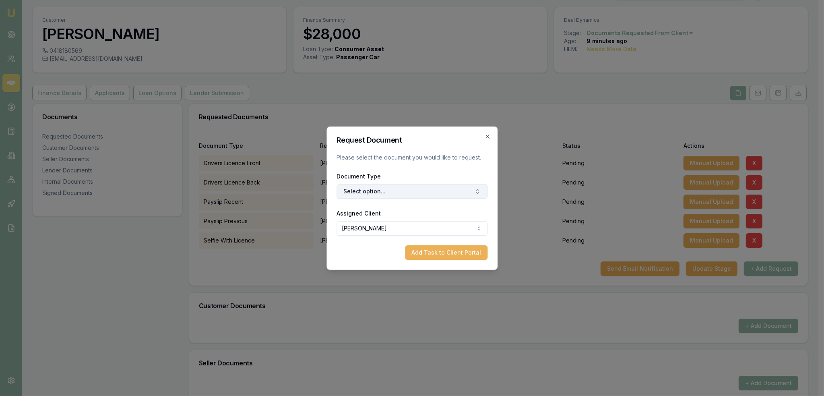
click at [434, 189] on button "Select option..." at bounding box center [412, 191] width 151 height 14
type input "medic"
click at [412, 226] on div "Medicare Card" at bounding box center [416, 225] width 101 height 13
click at [449, 259] on button "Add Task to Client Portal" at bounding box center [446, 252] width 83 height 14
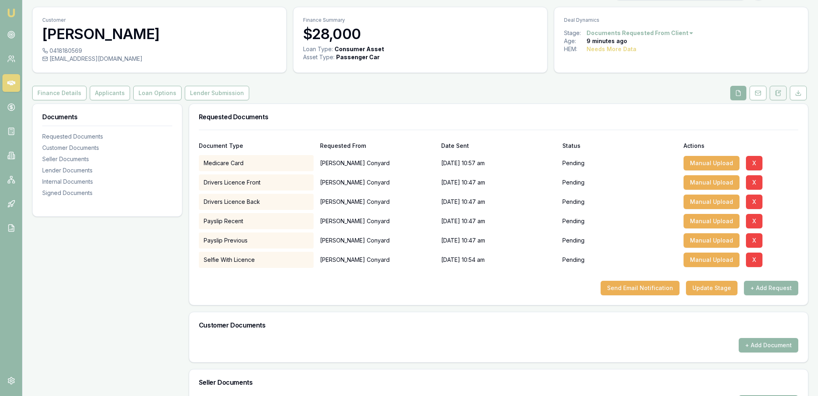
click at [781, 93] on icon at bounding box center [778, 93] width 6 height 6
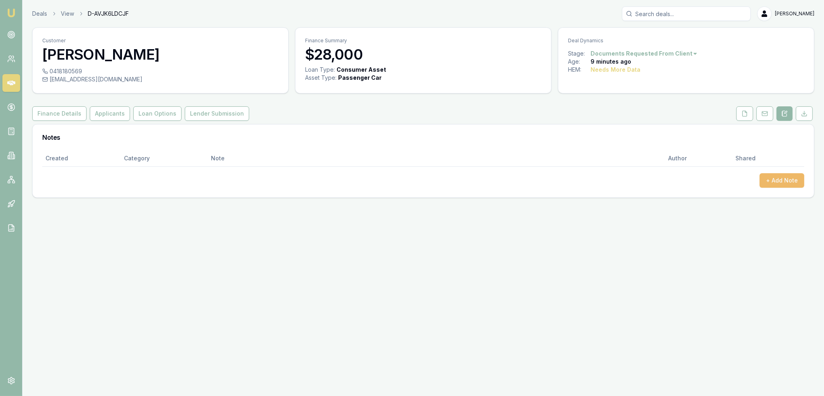
click at [777, 180] on button "+ Add Note" at bounding box center [782, 180] width 45 height 14
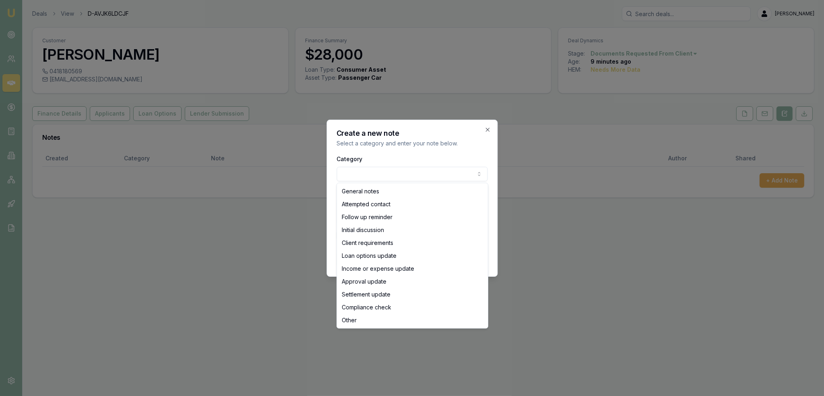
click at [395, 173] on body "Emu Broker Deals View D-AVJK6LDCJF [PERSON_NAME] Toggle Menu Customer [PERSON_N…" at bounding box center [412, 198] width 824 height 396
select select "INITIAL_DISCUSSION"
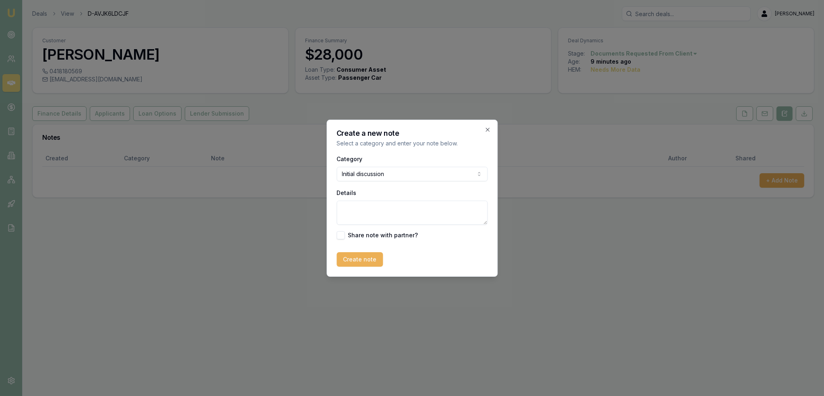
click at [381, 210] on textarea "Details" at bounding box center [412, 213] width 151 height 24
type textarea "P"
type textarea "Spouse of [PERSON_NAME] - deal settled earlier this month. Looking to buy a new…"
click at [365, 259] on button "Create note" at bounding box center [360, 259] width 46 height 14
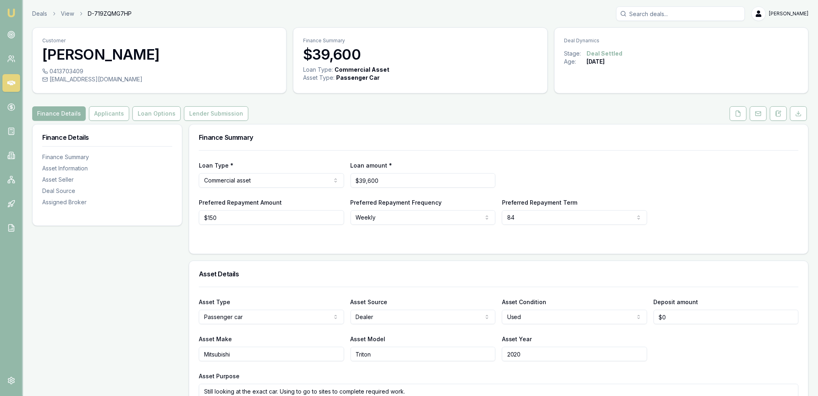
scroll to position [2, 0]
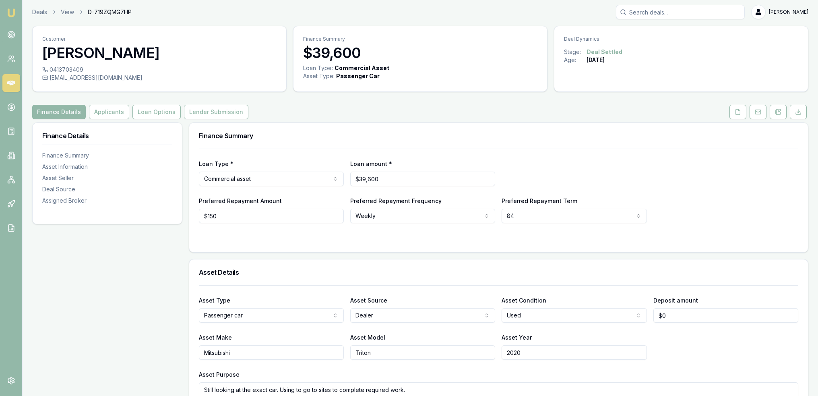
click at [104, 112] on button "Applicants" at bounding box center [109, 112] width 40 height 14
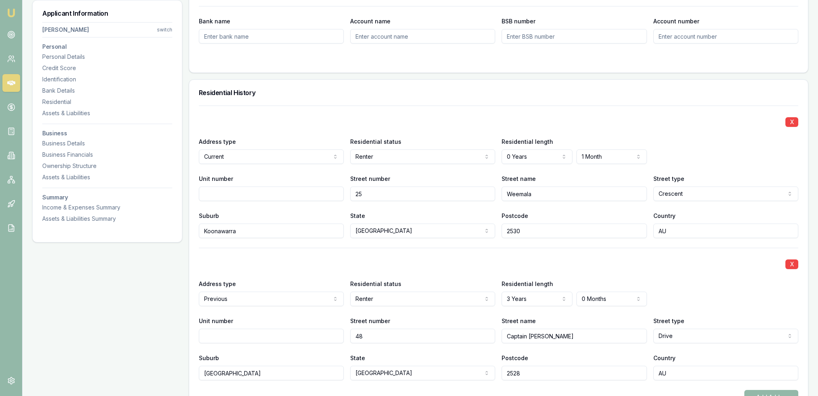
scroll to position [707, 0]
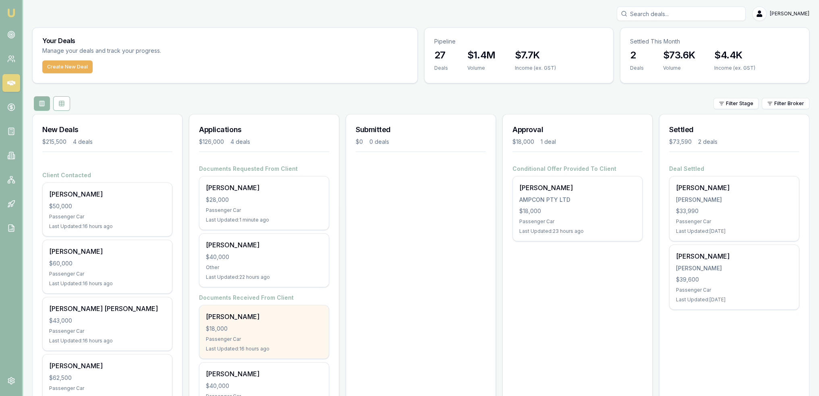
click at [281, 329] on div "$18,000" at bounding box center [264, 329] width 116 height 8
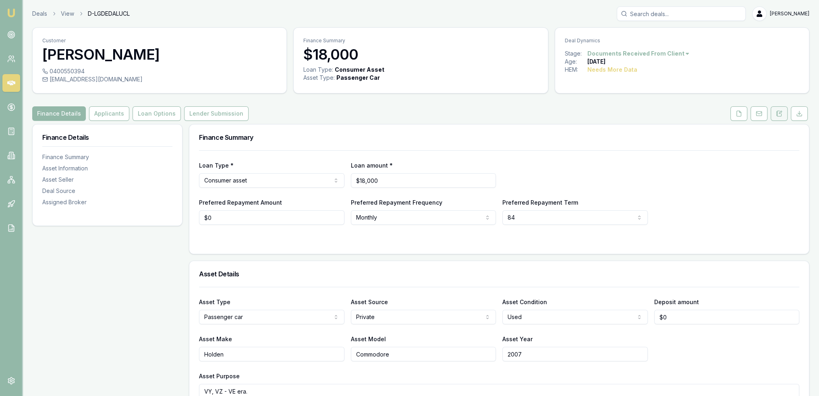
click at [782, 112] on icon at bounding box center [779, 113] width 6 height 6
